Goal: Task Accomplishment & Management: Manage account settings

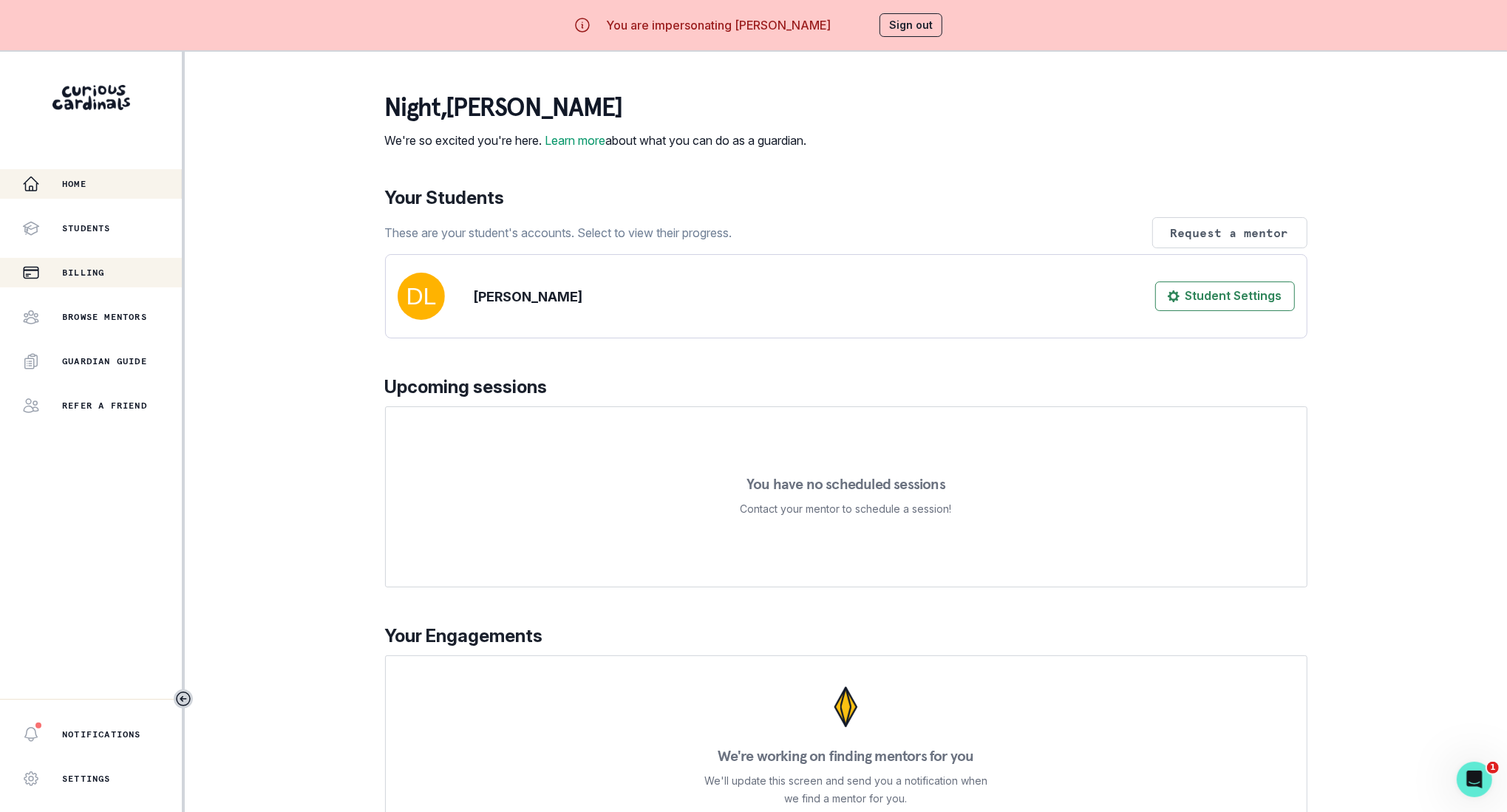
click at [94, 280] on button "Billing" at bounding box center [91, 272] width 182 height 29
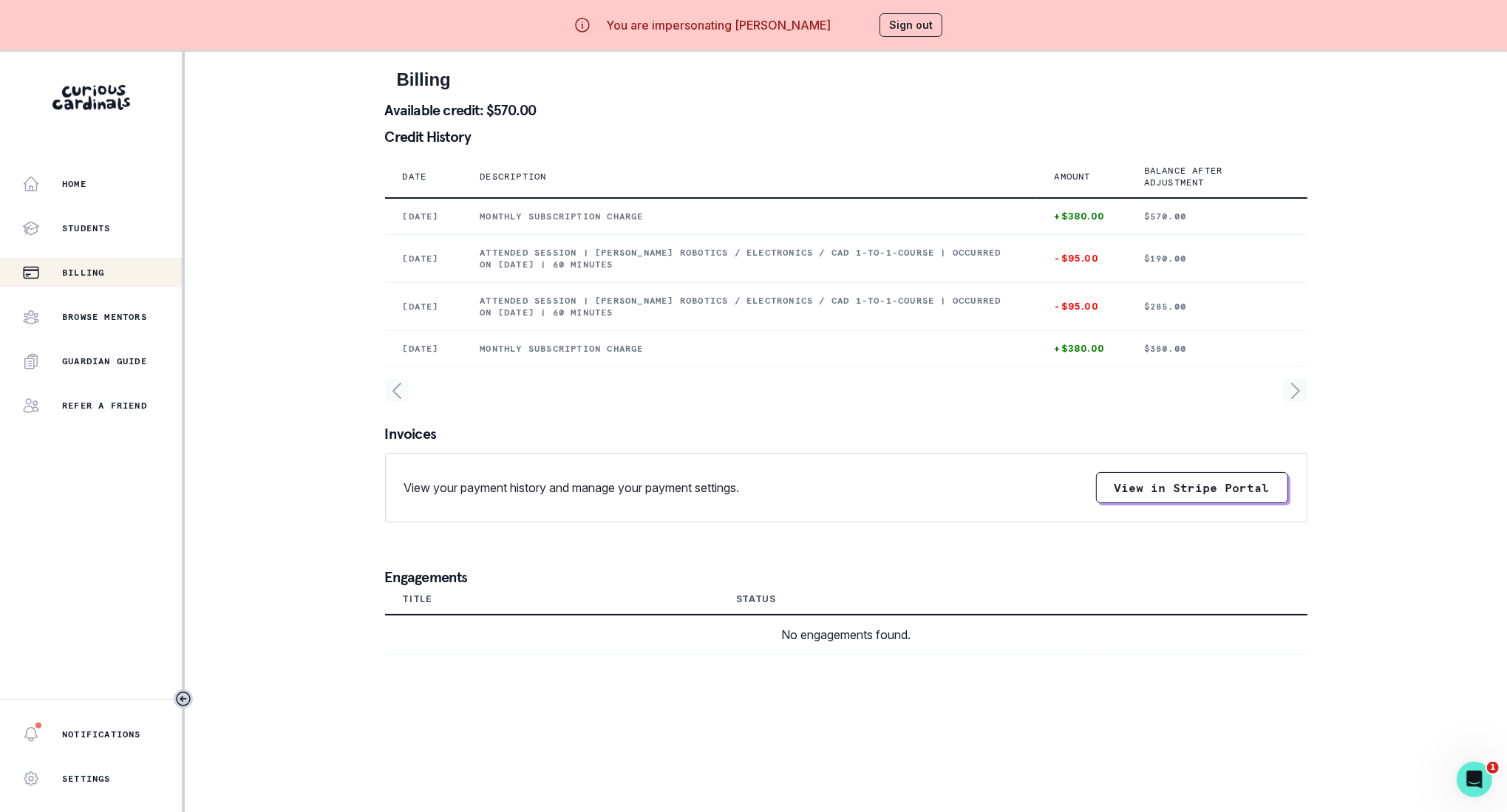
click at [891, 28] on button "Sign out" at bounding box center [911, 26] width 63 height 24
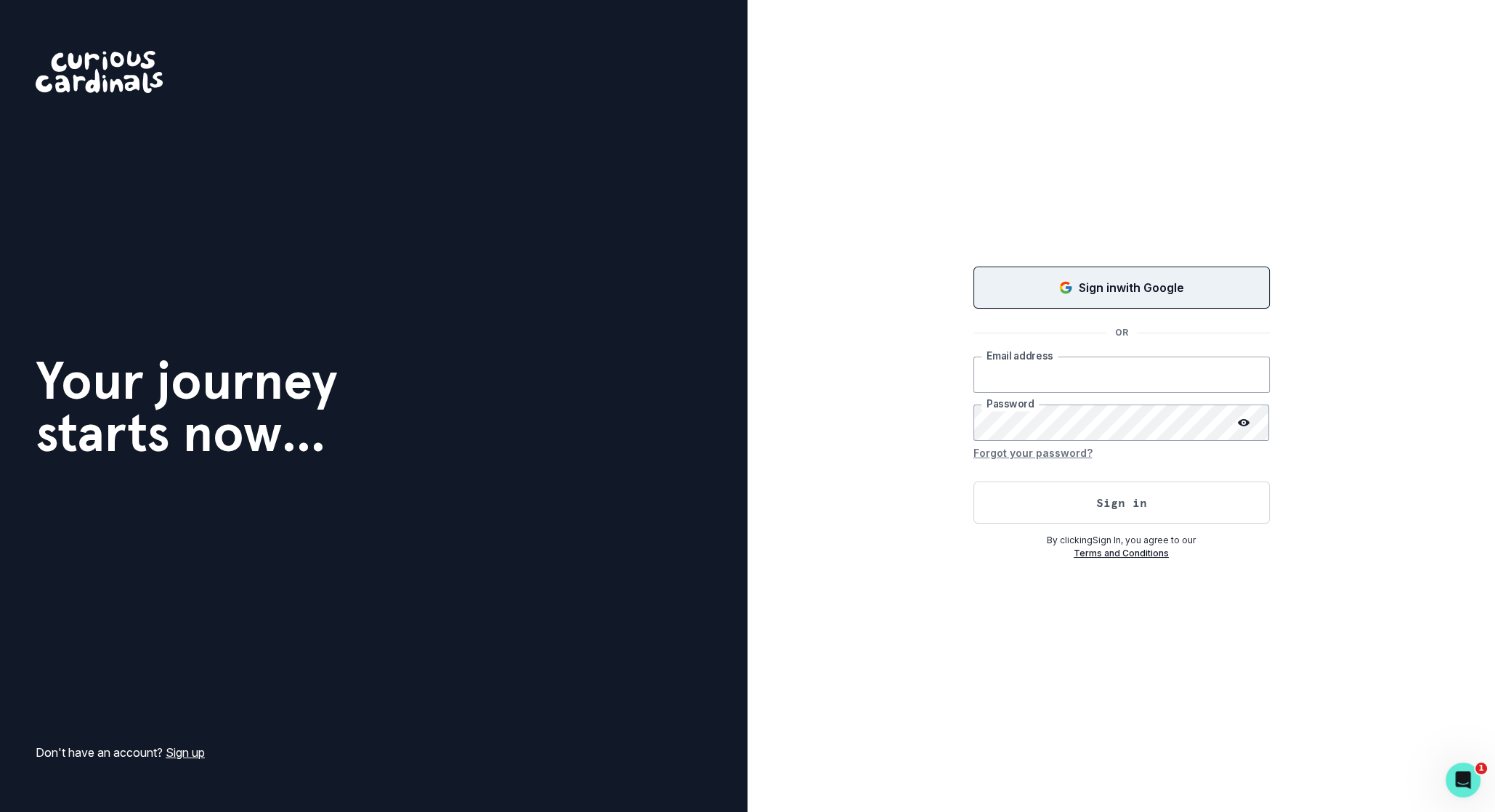
type input "[EMAIL_ADDRESS][DOMAIN_NAME]"
click at [988, 298] on button "Sign in with Google" at bounding box center [1121, 287] width 296 height 42
